Goal: Navigation & Orientation: Find specific page/section

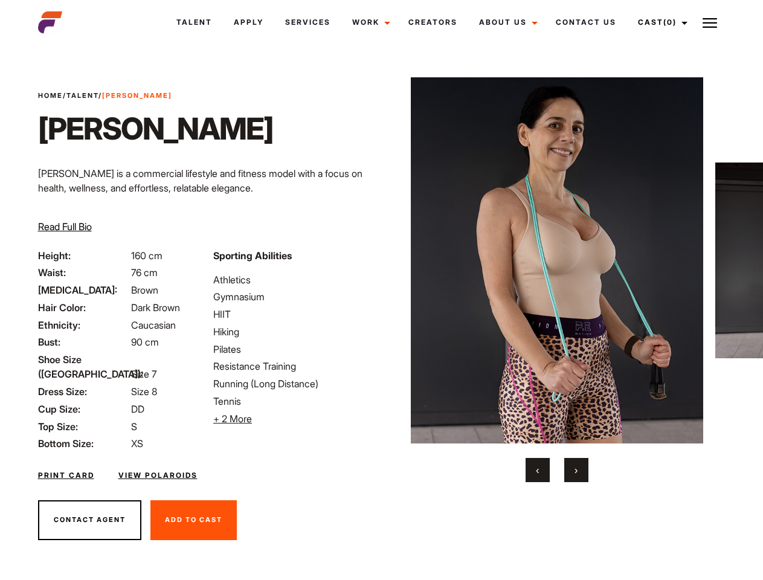
click at [659, 22] on link "Cast (0)" at bounding box center [661, 22] width 68 height 33
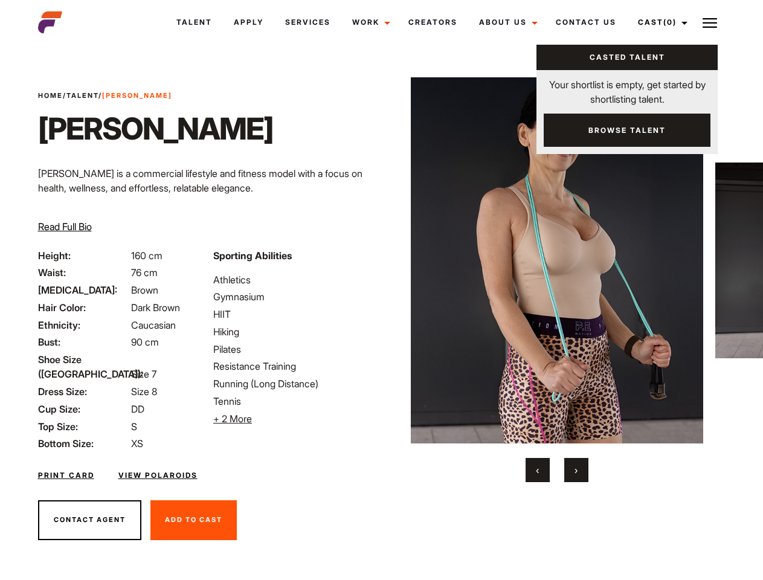
click at [710, 22] on img at bounding box center [710, 23] width 15 height 15
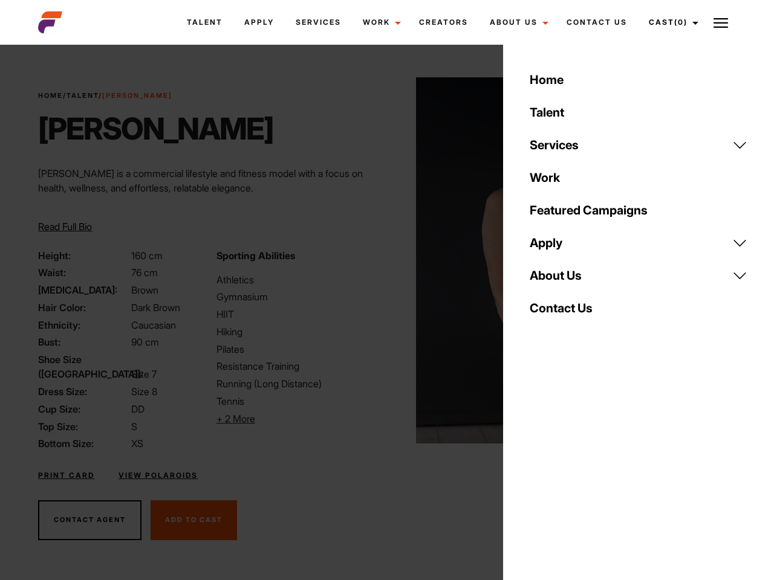
click at [294, 419] on li "+ 2 More Hide More" at bounding box center [297, 419] width 163 height 15
click at [557, 280] on link "About Us" at bounding box center [638, 275] width 232 height 33
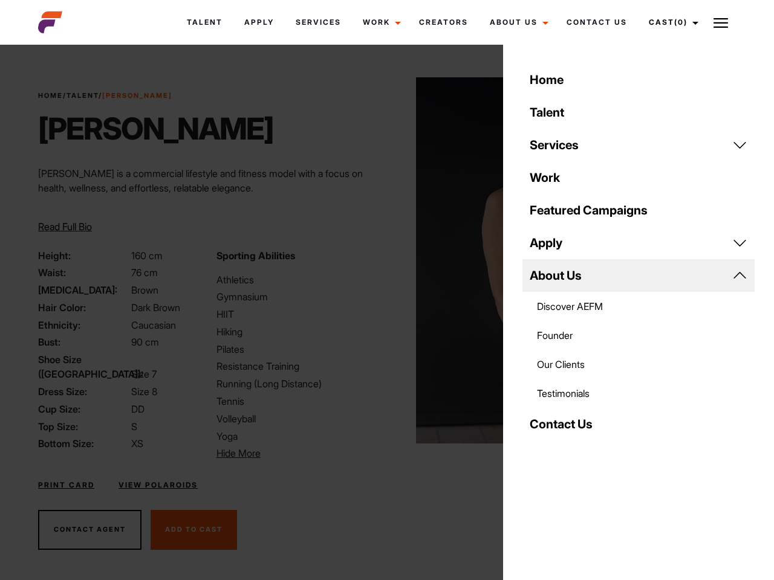
click at [381, 260] on div "Sporting Abilities Athletics Gymnasium HIIT Hiking Pilates Resistance Training …" at bounding box center [298, 354] width 178 height 213
click at [538, 470] on div "Home Talent Services Talent Casting Photography Videography Creative Hair and M…" at bounding box center [638, 290] width 271 height 580
click at [577, 470] on div "Home Talent Services Talent Casting Photography Videography Creative Hair and M…" at bounding box center [638, 290] width 271 height 580
